Goal: Task Accomplishment & Management: Manage account settings

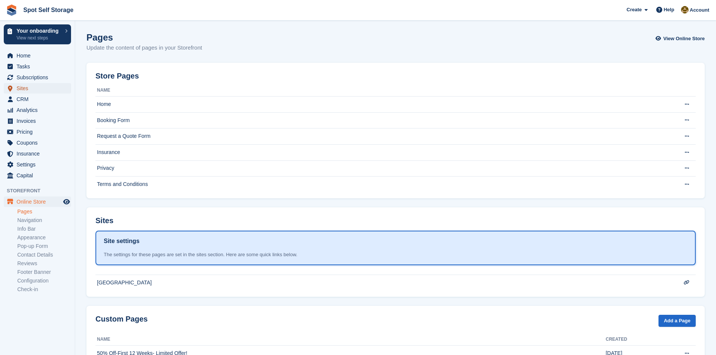
click at [25, 84] on span "Sites" at bounding box center [39, 88] width 45 height 11
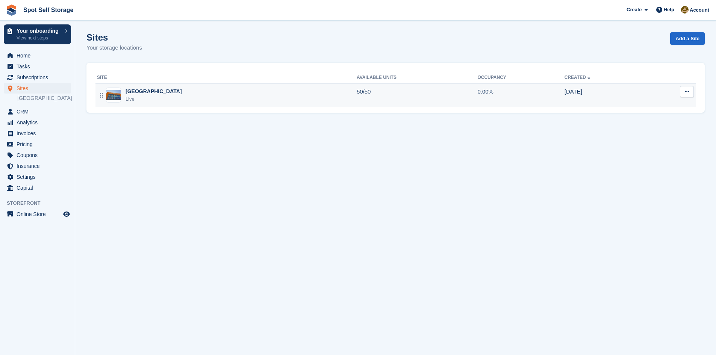
click at [130, 92] on div "[GEOGRAPHIC_DATA]" at bounding box center [153, 92] width 56 height 8
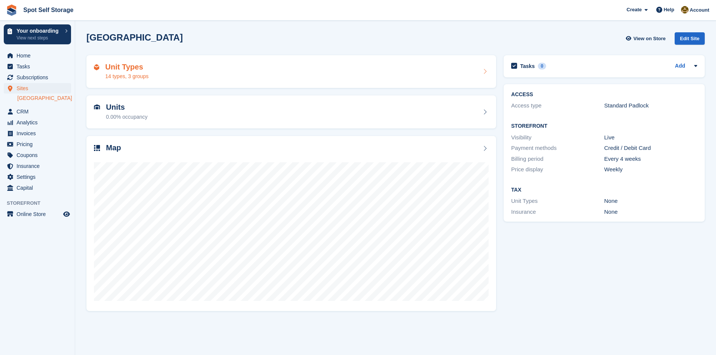
click at [132, 71] on h2 "Unit Types" at bounding box center [126, 67] width 43 height 9
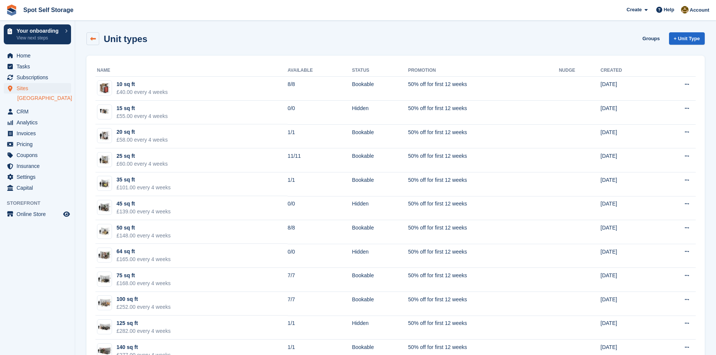
click at [94, 38] on icon at bounding box center [93, 39] width 6 height 6
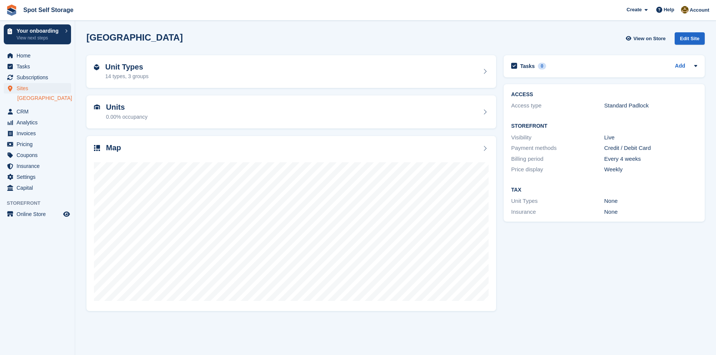
click at [29, 98] on link "[GEOGRAPHIC_DATA]" at bounding box center [44, 98] width 54 height 7
click at [26, 88] on span "Sites" at bounding box center [39, 88] width 45 height 11
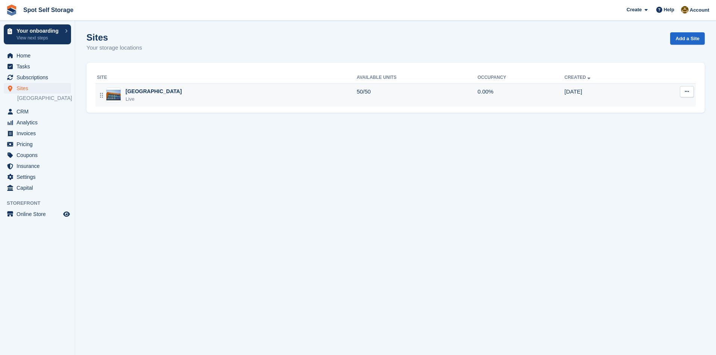
click at [132, 95] on div "Live" at bounding box center [153, 99] width 56 height 8
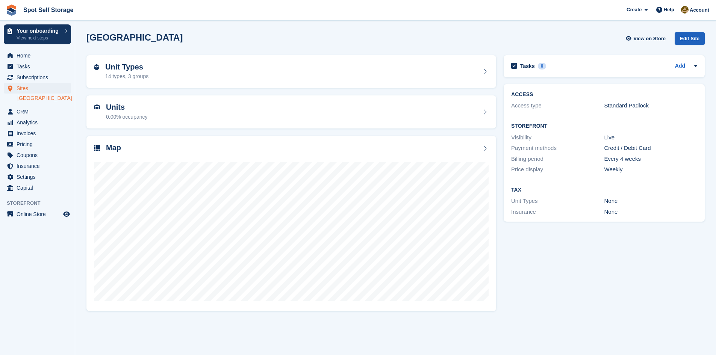
click at [690, 37] on div "Edit Site" at bounding box center [689, 38] width 30 height 12
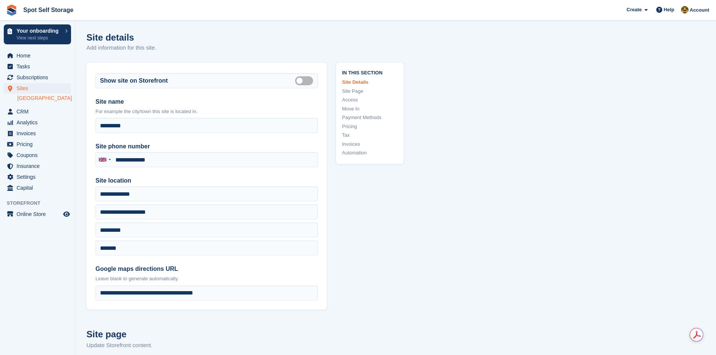
type input "**********"
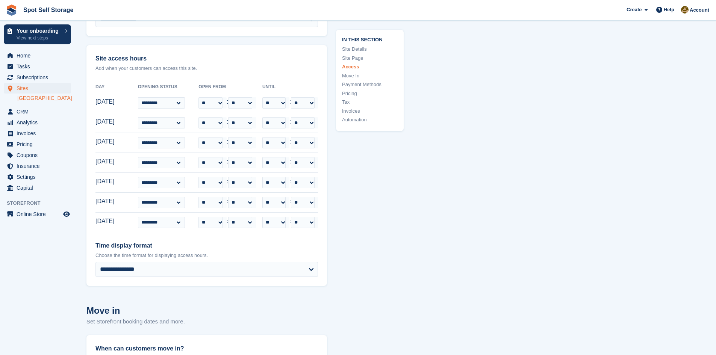
scroll to position [1651, 0]
